Goal: Complete application form: Complete application form

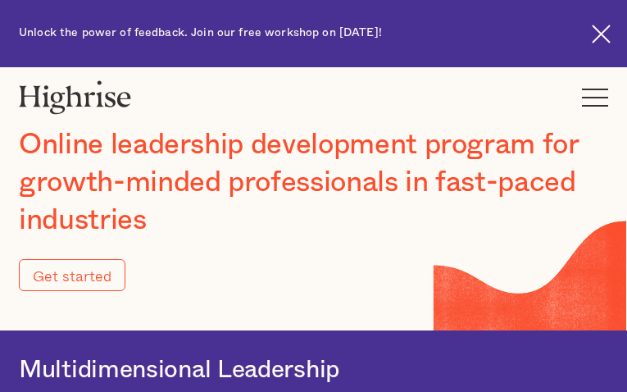
type input "Submit"
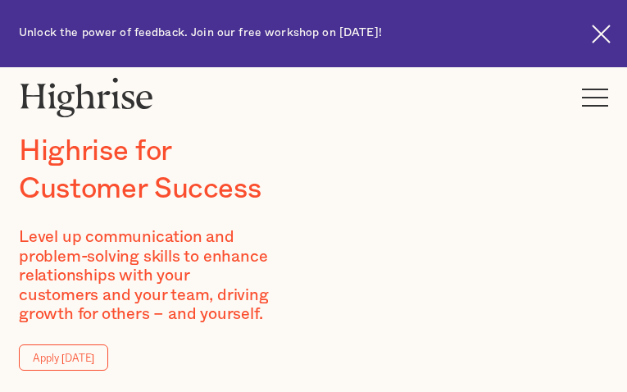
type input "xkzEdSxCG"
type input "NzZCyEjdIrgPOzM"
type input "[EMAIL_ADDRESS][DOMAIN_NAME]"
type input "2425807771"
type input "seqSqFdJY"
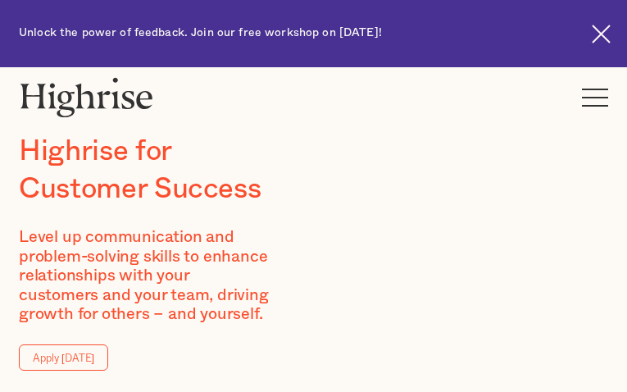
type input "rbPaBmXkvhitImbX"
type input "[EMAIL_ADDRESS][DOMAIN_NAME]"
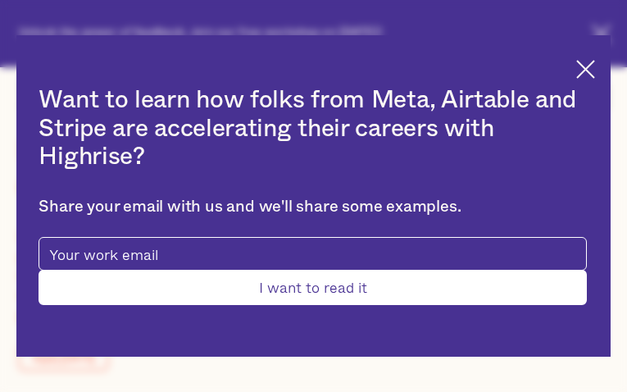
type input "TdtUIJUSbt"
type input "jmUJTaNhUZs"
type input "[EMAIL_ADDRESS][DOMAIN_NAME]"
type input "7216899874"
type input "Submit"
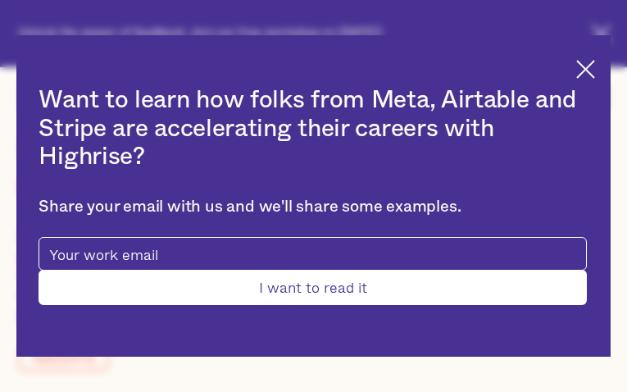
type input "WCJhgnGHLVIpr"
type input "QmsnyZdyCzW"
type input "[EMAIL_ADDRESS][DOMAIN_NAME]"
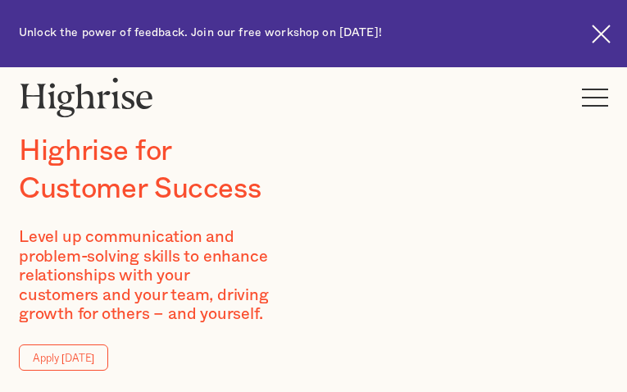
type input "cDECXlxOpja"
type input "YtnBJecgKJn"
type input "[EMAIL_ADDRESS][DOMAIN_NAME]"
type input "9109836636"
type input "YSouipRPEPY"
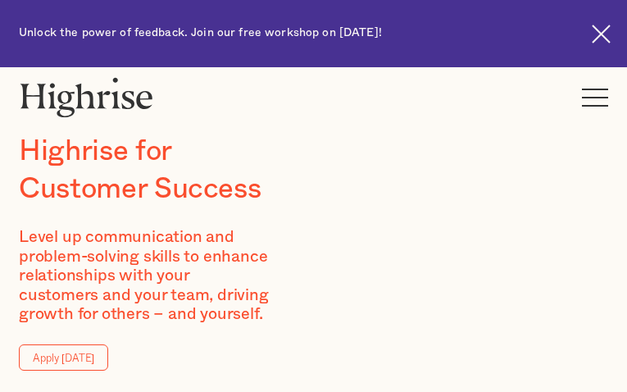
type input "jwFaYZBmRgOFkbok"
type input "[EMAIL_ADDRESS][DOMAIN_NAME]"
type input "7147892831"
type input "XvcppyQnHUTtgX"
type input "QYfNuERLxvxAZ"
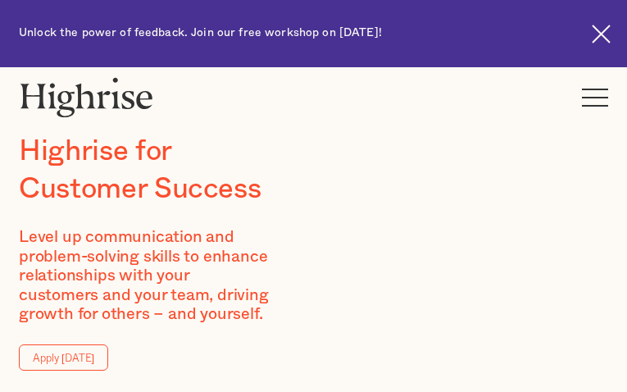
type input "[EMAIL_ADDRESS][DOMAIN_NAME]"
type input "cLxbmAfa"
type input "mUxWDqmENb"
type input "[EMAIL_ADDRESS][DOMAIN_NAME]"
